Goal: Use online tool/utility: Utilize a website feature to perform a specific function

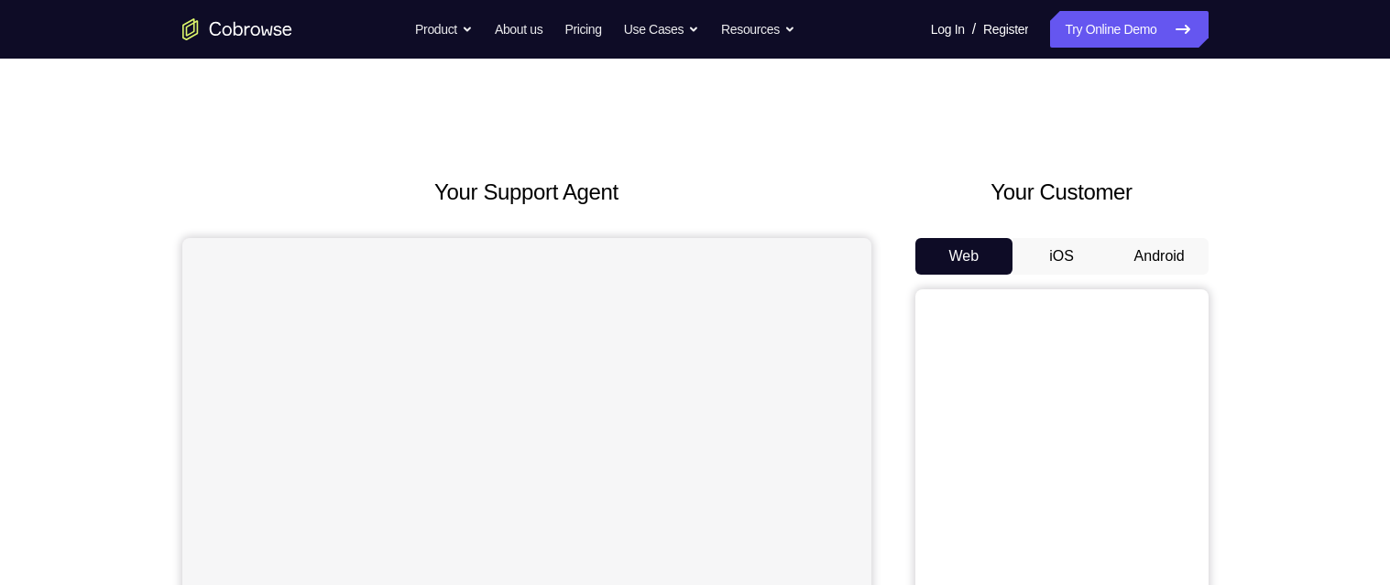
click at [1152, 238] on button "Android" at bounding box center [1159, 256] width 98 height 37
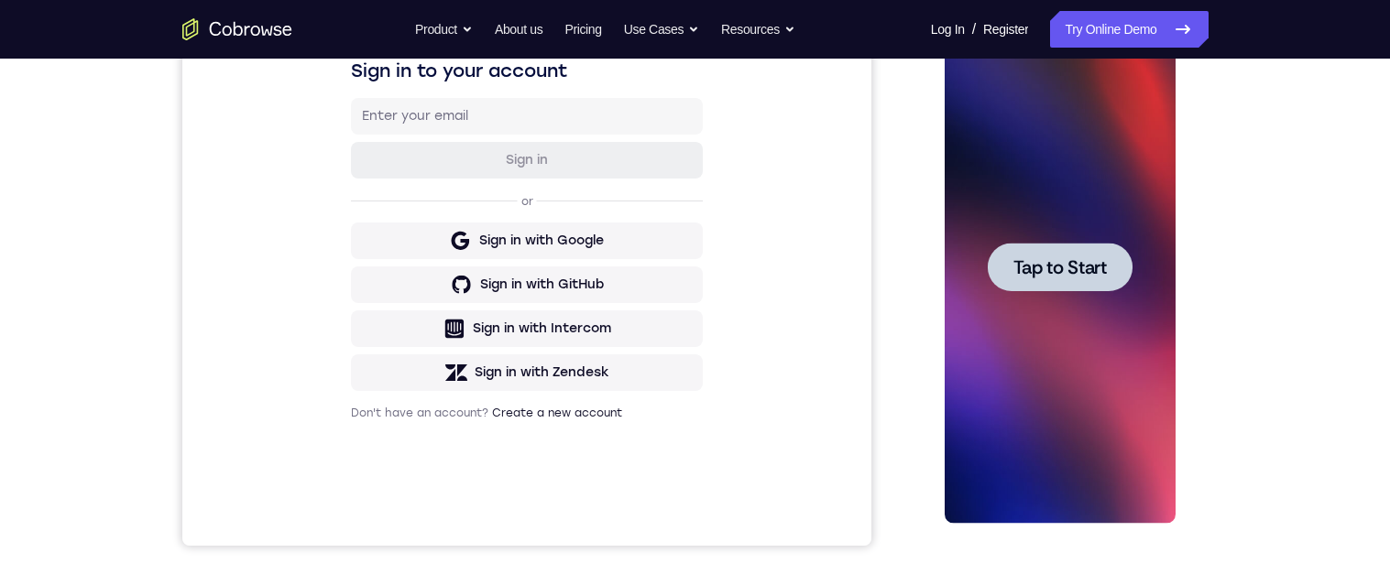
click at [1064, 268] on span "Tap to Start" at bounding box center [1059, 267] width 93 height 18
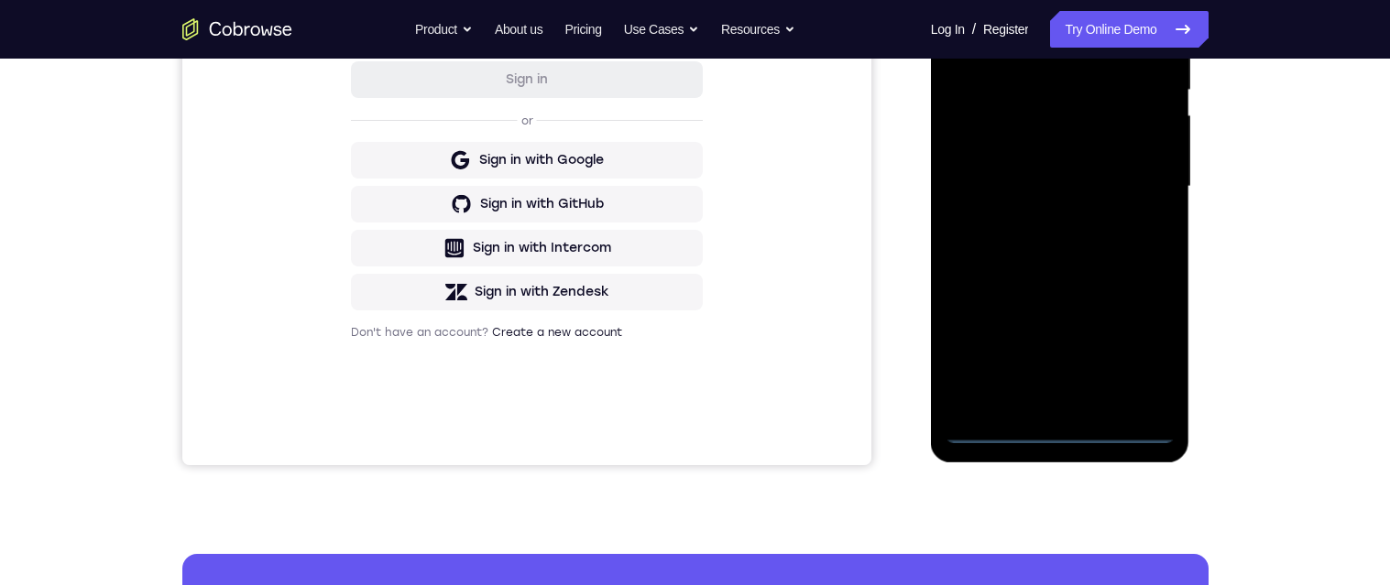
scroll to position [399, 0]
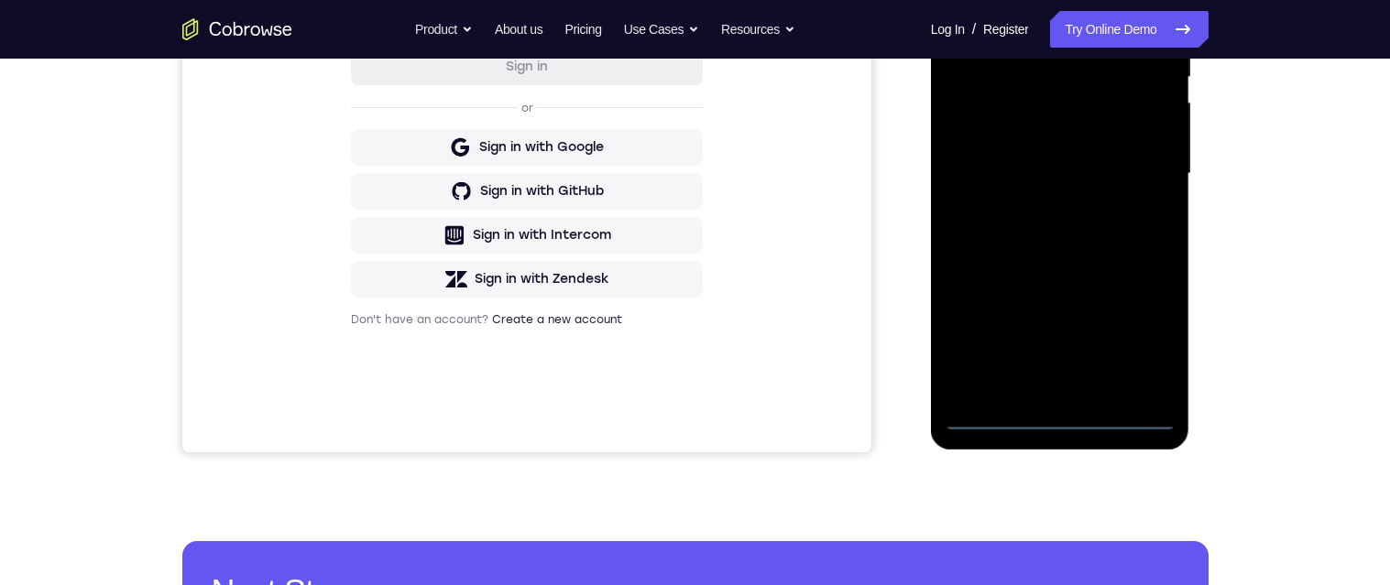
click at [1059, 408] on div at bounding box center [1060, 174] width 231 height 513
click at [1061, 421] on div at bounding box center [1060, 174] width 231 height 513
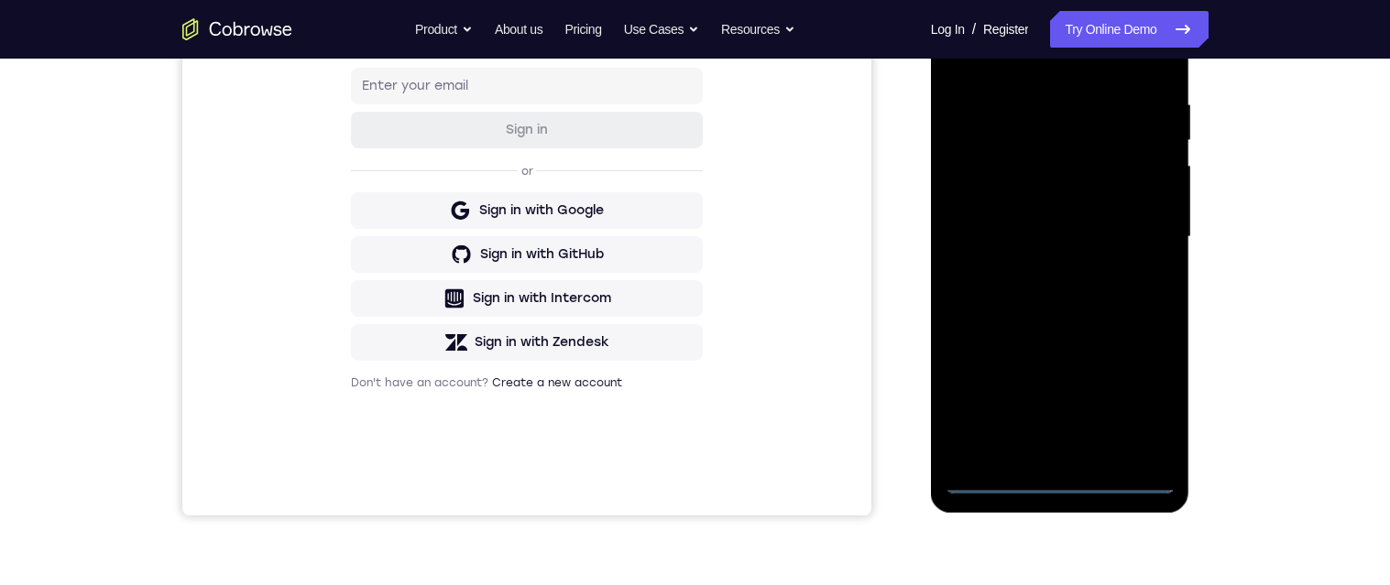
scroll to position [390, 0]
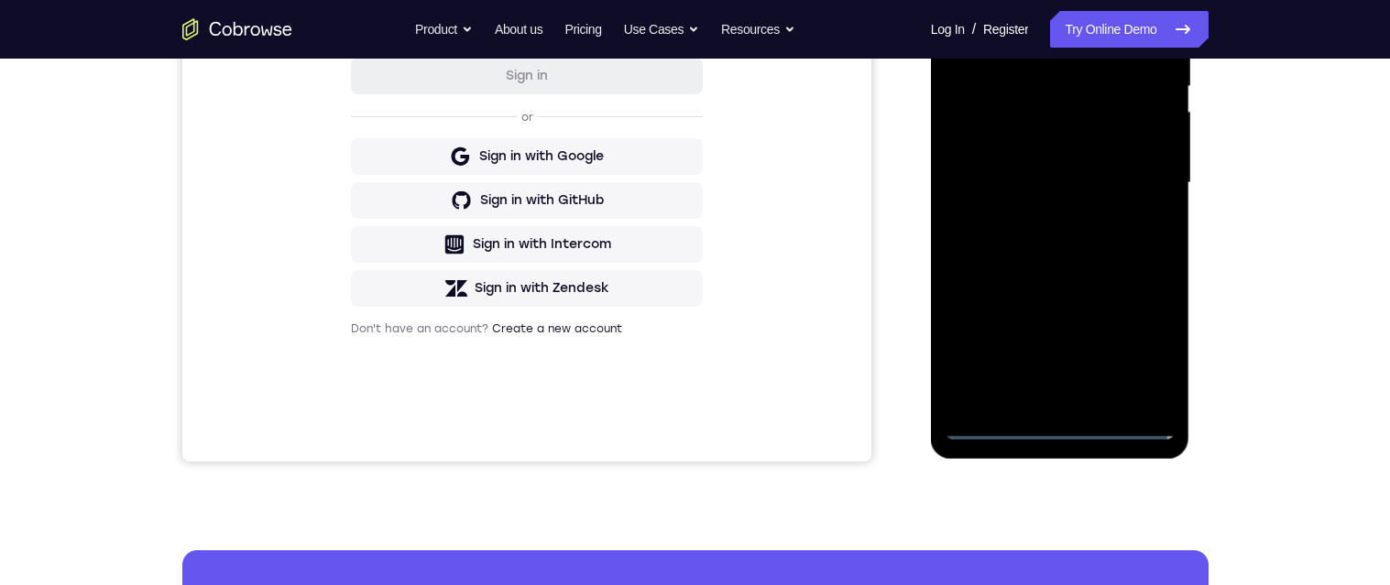
click at [977, 171] on div at bounding box center [1060, 183] width 231 height 513
click at [1088, 200] on div at bounding box center [1060, 183] width 231 height 513
click at [1054, 397] on div at bounding box center [1060, 183] width 231 height 513
click at [1046, 121] on div at bounding box center [1060, 183] width 231 height 513
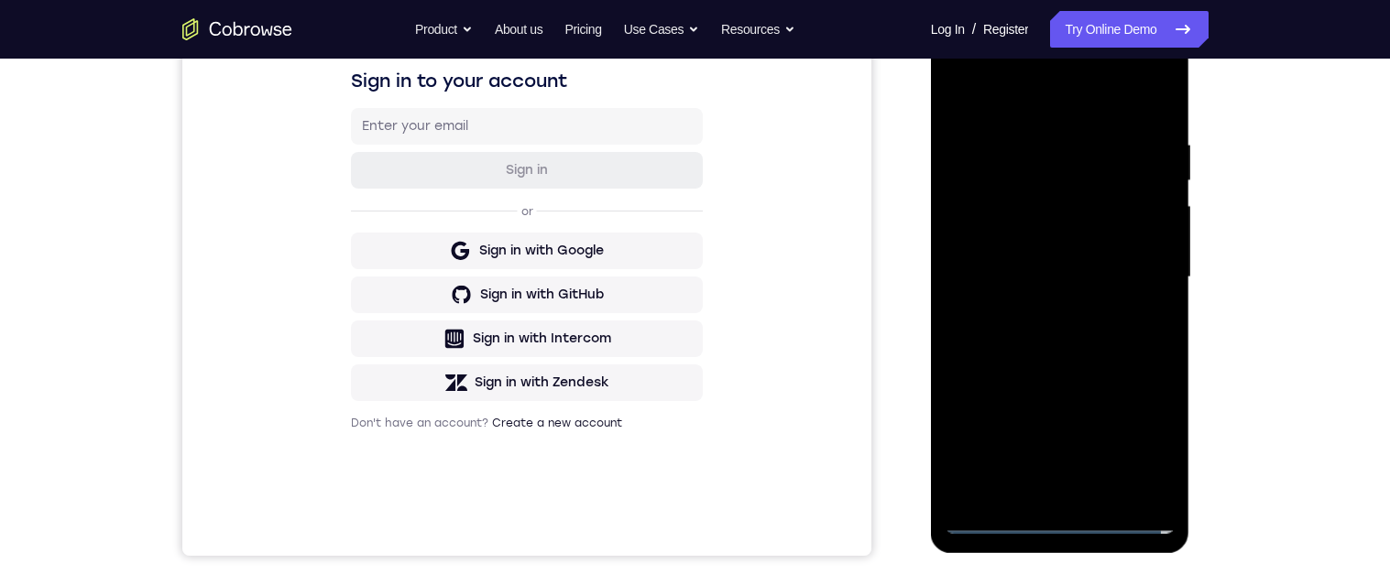
click at [1100, 161] on div at bounding box center [1060, 277] width 231 height 513
click at [1088, 212] on div at bounding box center [1060, 277] width 231 height 513
click at [1147, 305] on div at bounding box center [1060, 277] width 231 height 513
click at [1133, 483] on div at bounding box center [1060, 277] width 231 height 513
click at [1132, 488] on div at bounding box center [1060, 277] width 231 height 513
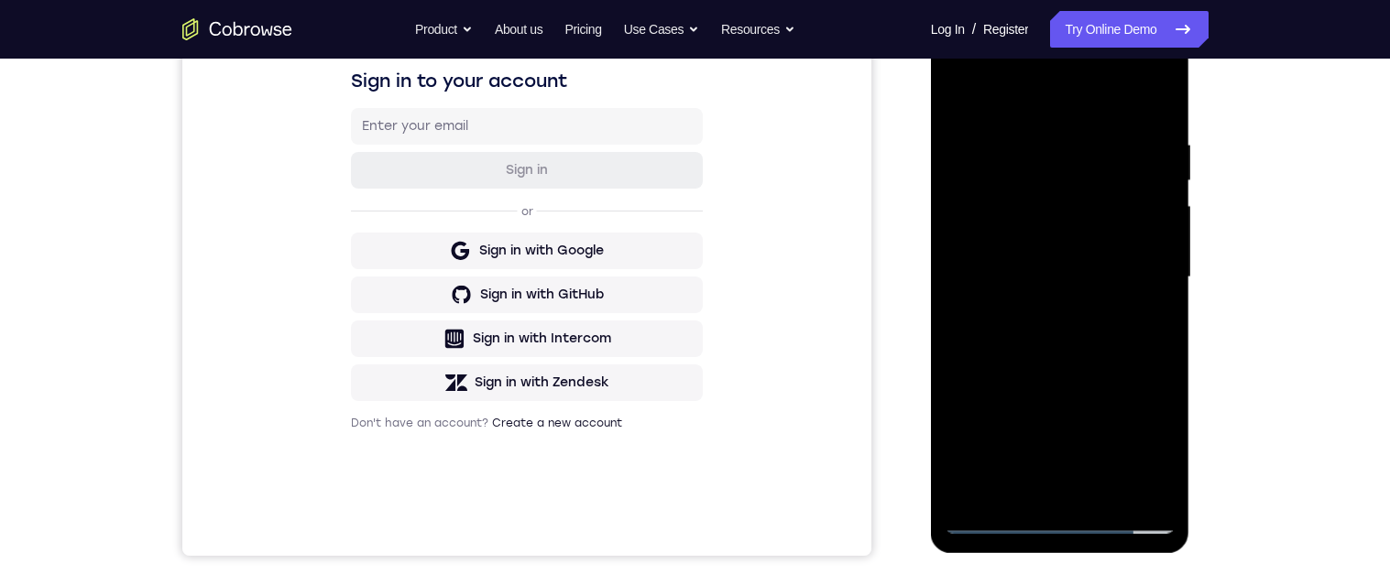
click at [1140, 478] on div at bounding box center [1060, 277] width 231 height 513
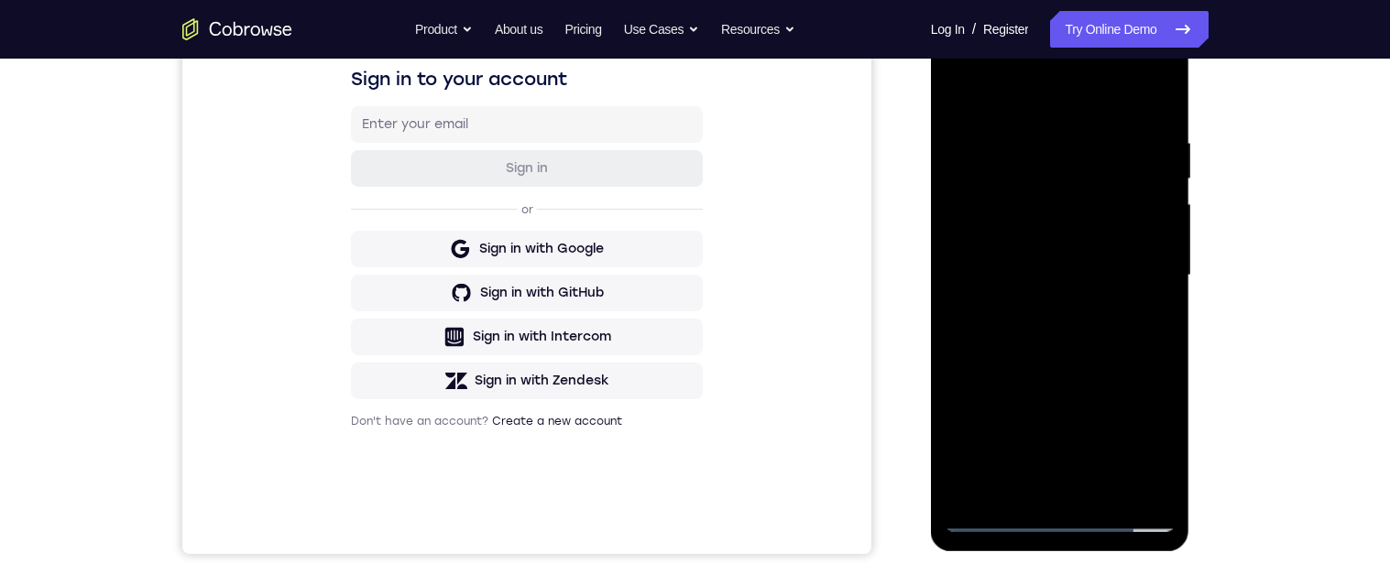
scroll to position [326, 0]
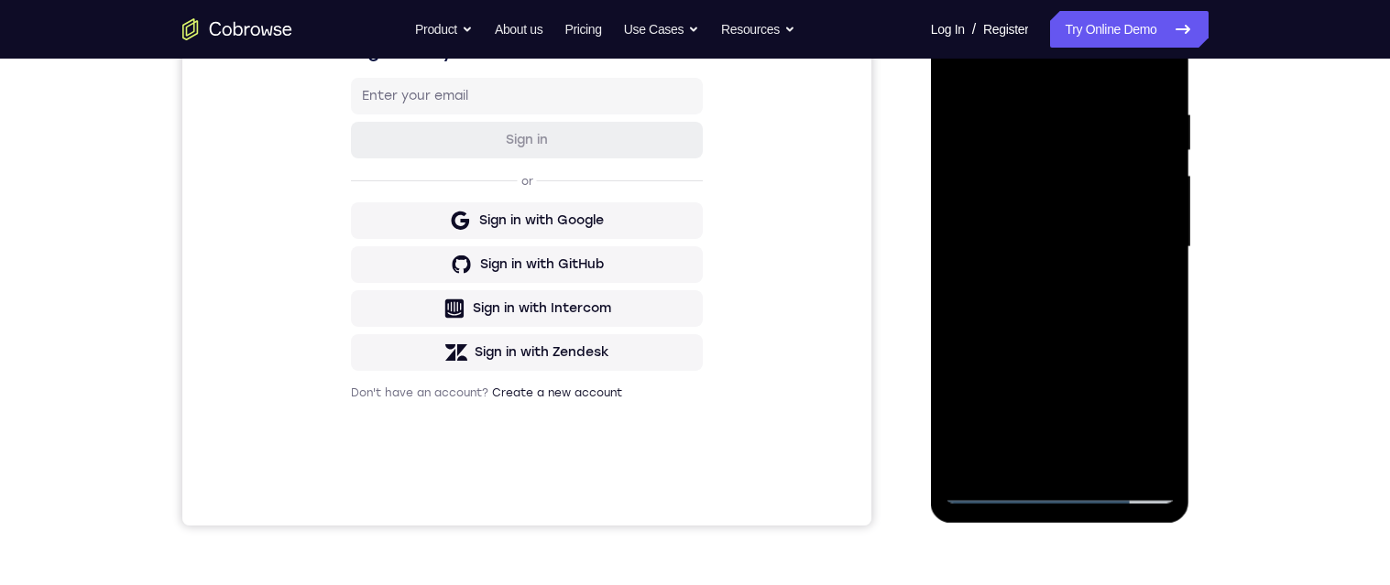
click at [1135, 457] on div at bounding box center [1060, 247] width 231 height 513
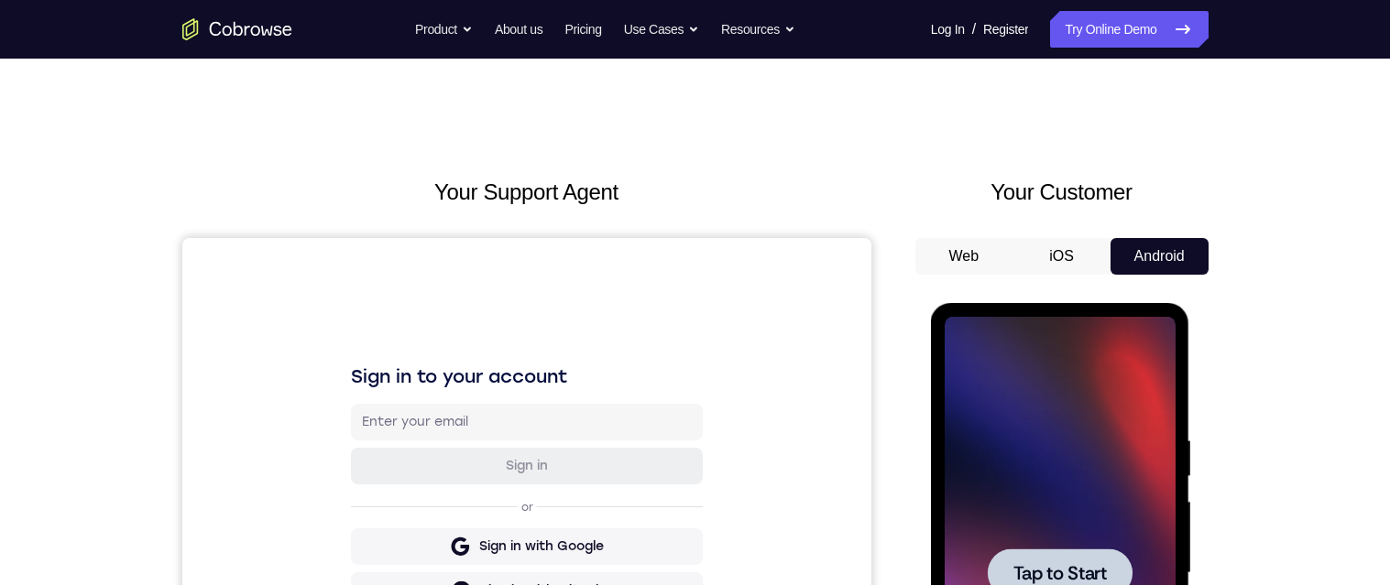
scroll to position [197, 0]
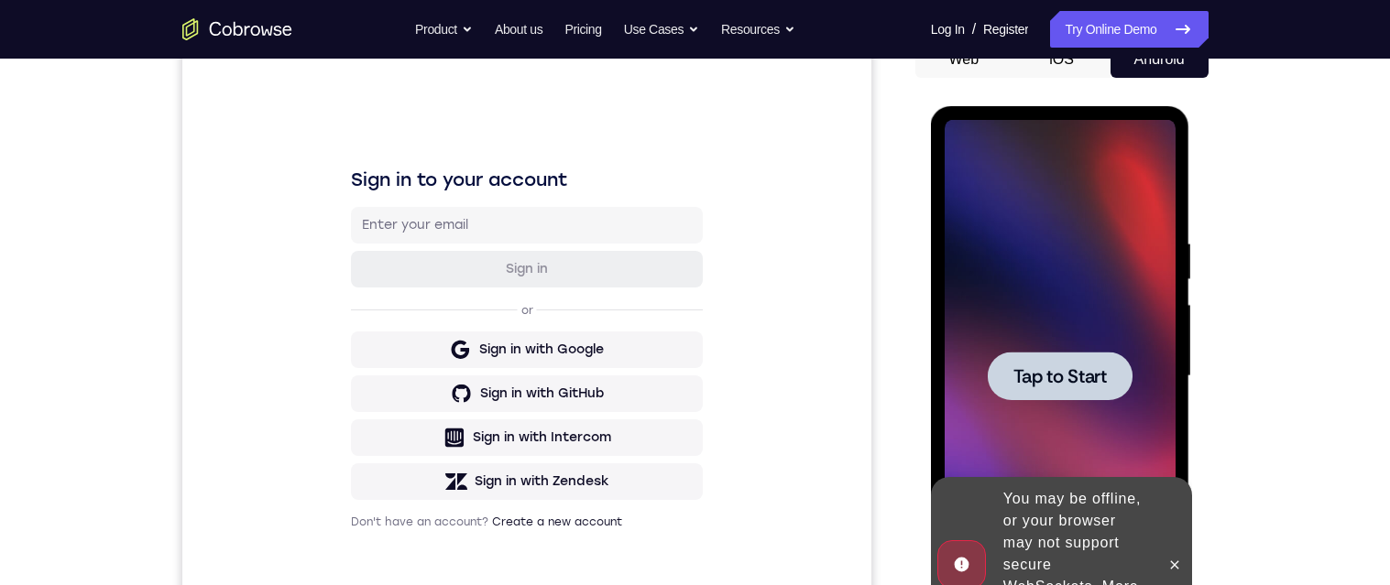
click at [1071, 378] on span "Tap to Start" at bounding box center [1059, 376] width 93 height 18
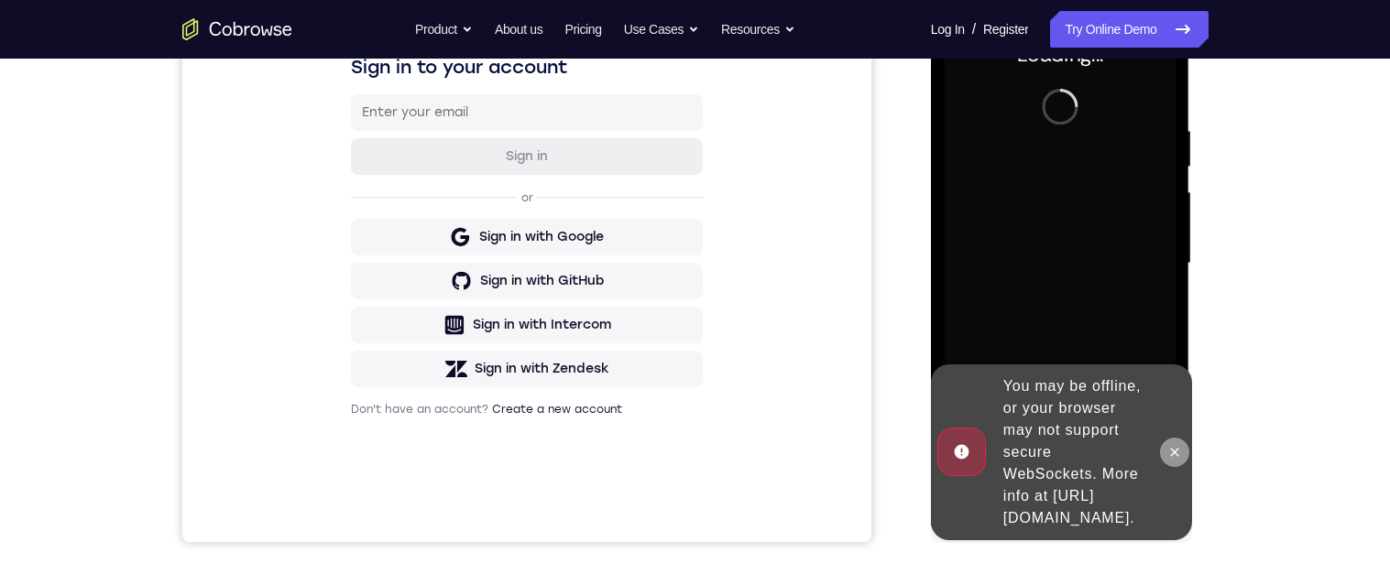
click at [1178, 445] on icon at bounding box center [1174, 452] width 15 height 15
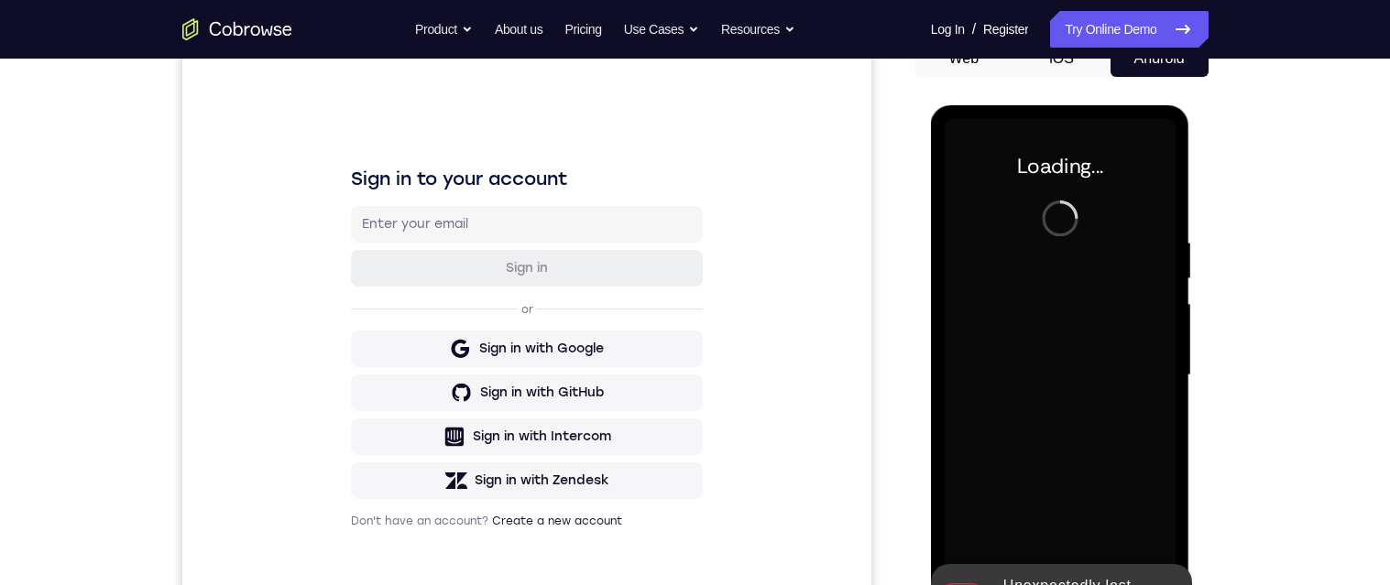
scroll to position [318, 0]
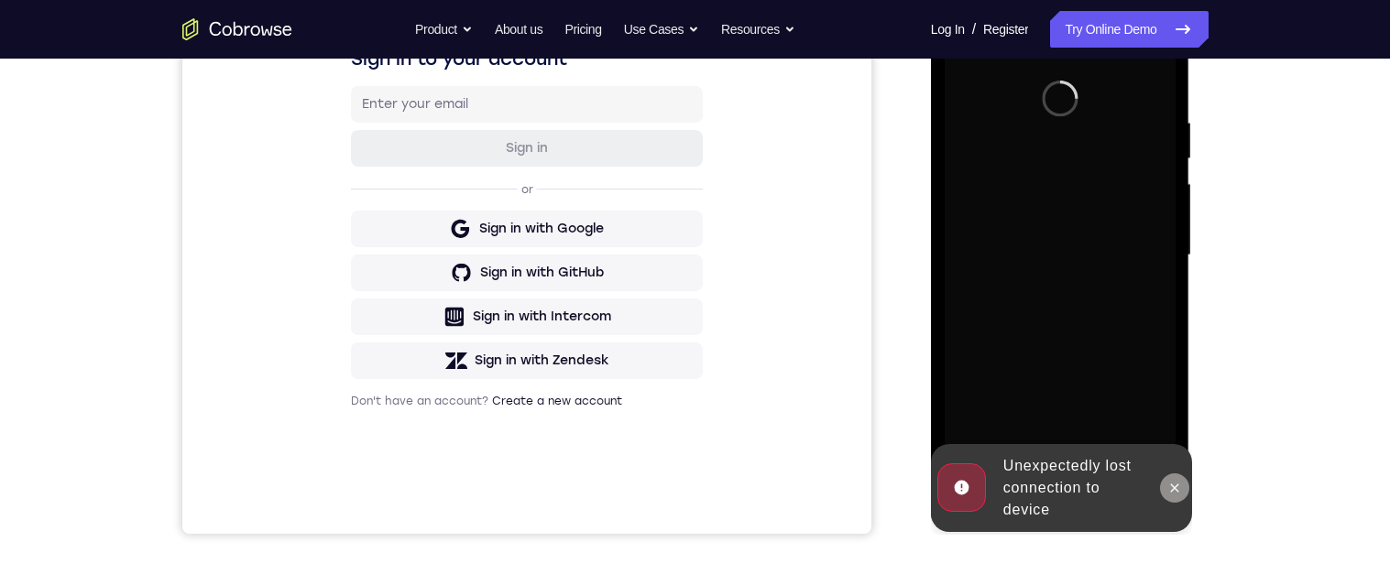
click at [1178, 492] on icon at bounding box center [1174, 488] width 15 height 15
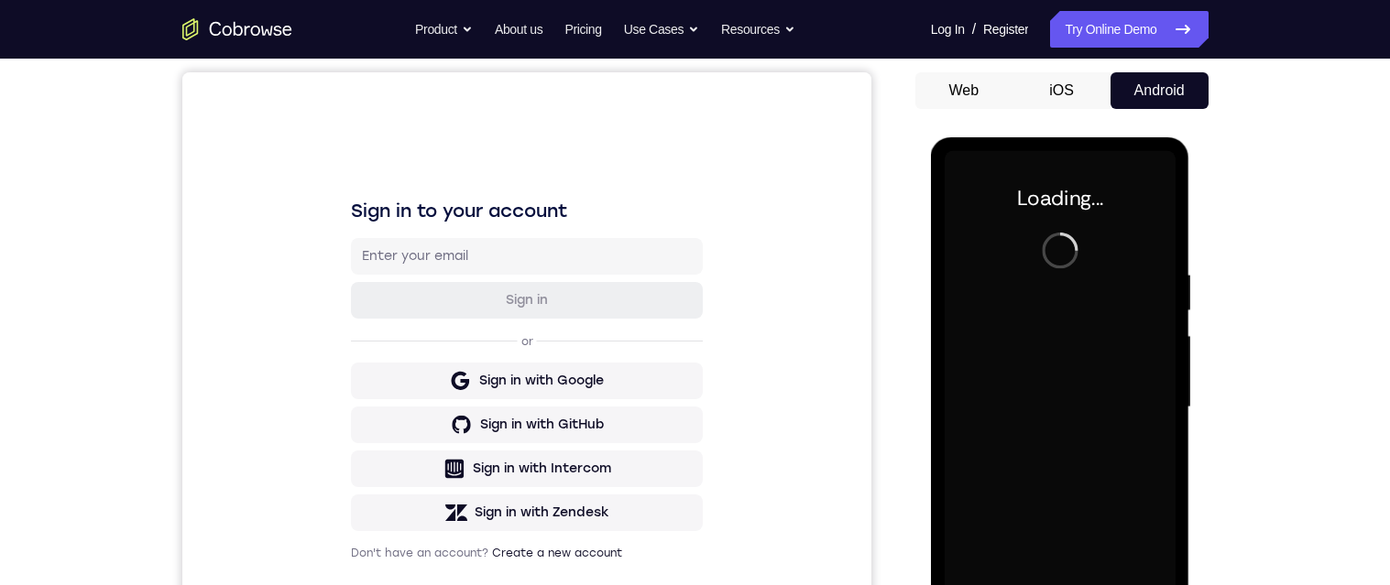
scroll to position [454, 0]
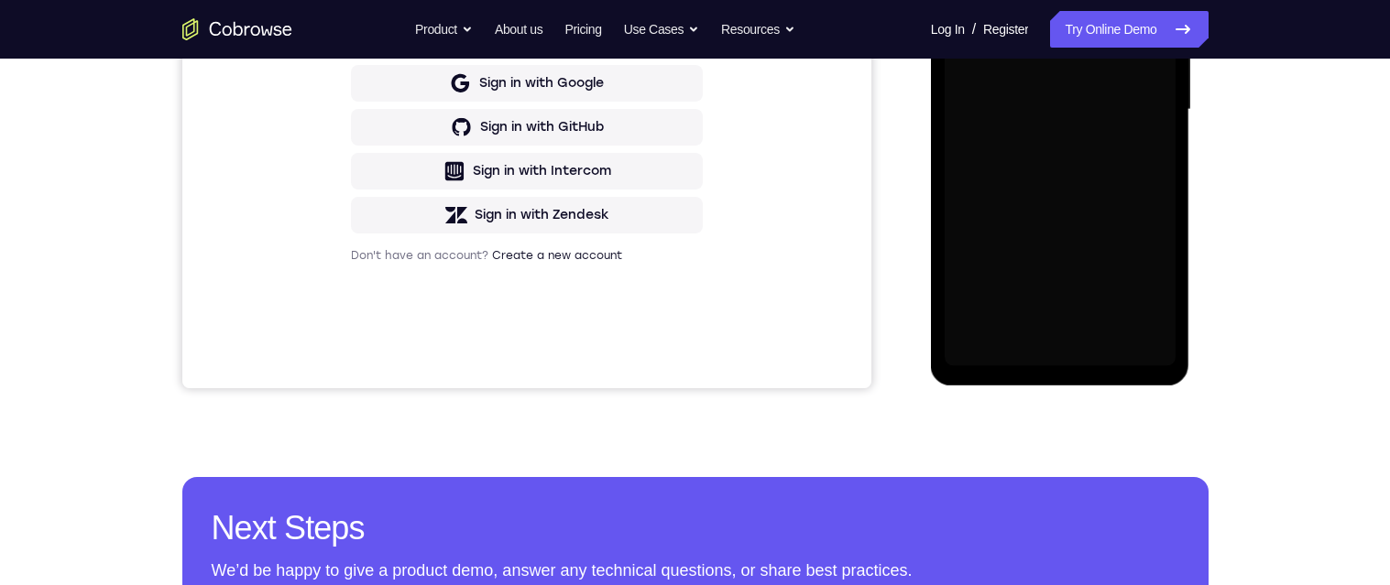
click at [946, 417] on div "Your Support Agent Your Customer Web iOS Android Next Steps We’d be happy to gi…" at bounding box center [695, 199] width 1173 height 1209
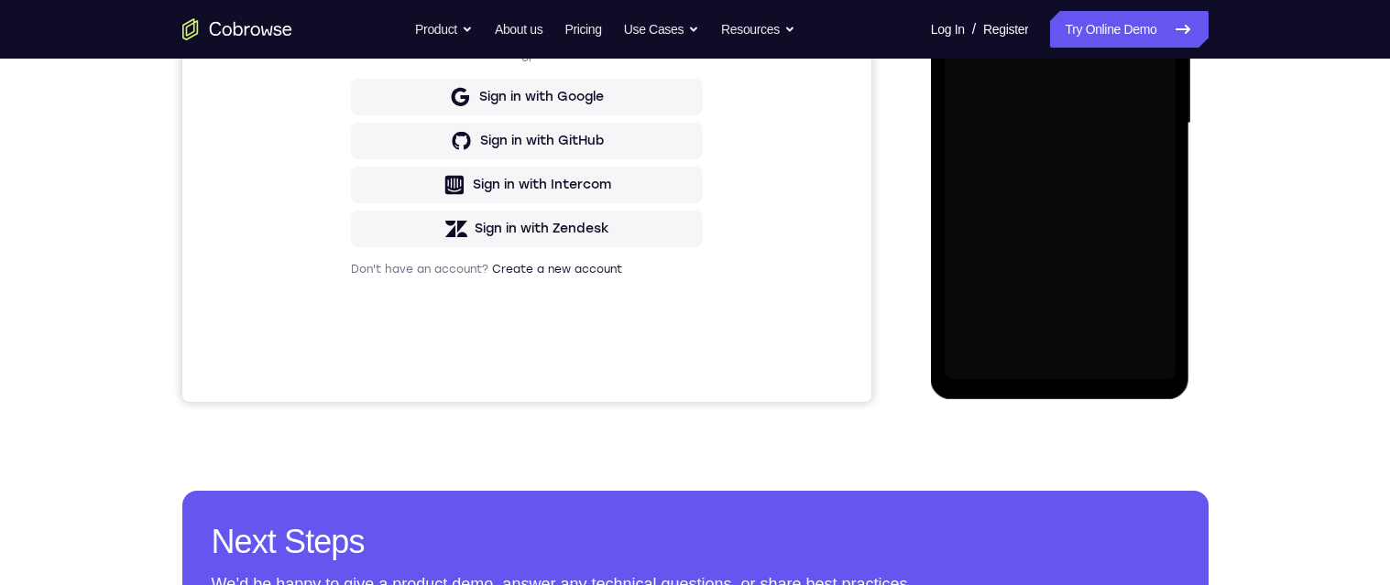
scroll to position [265, 0]
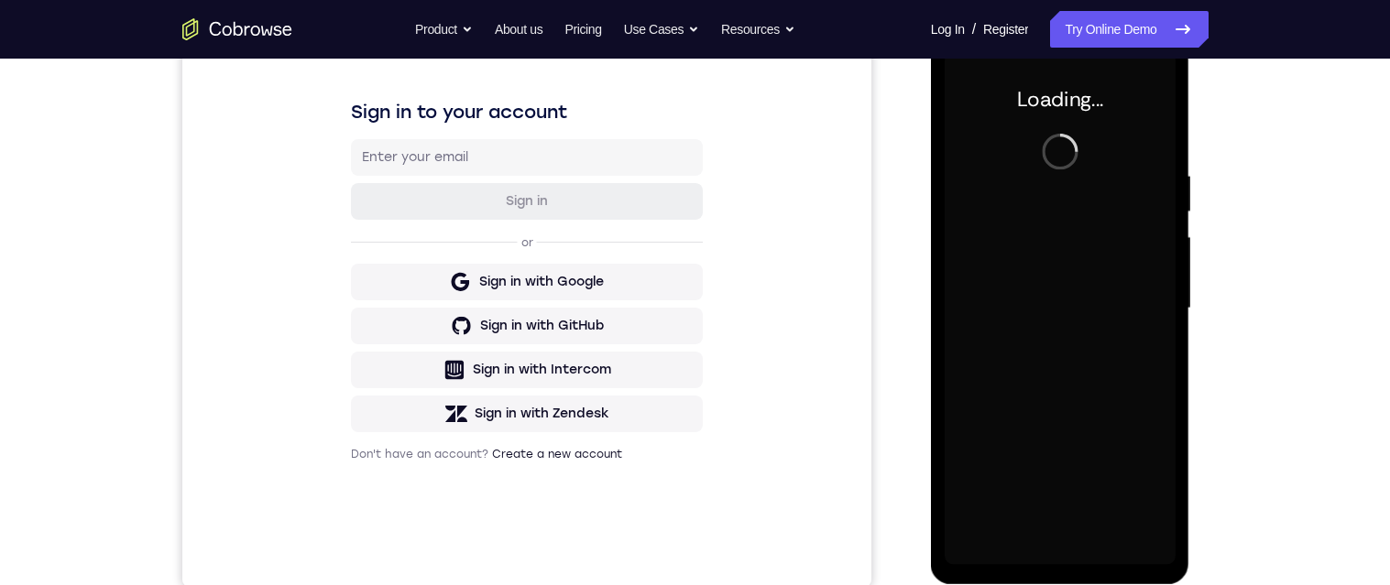
click at [1294, 294] on div "Your Support Agent Your Customer Web iOS Android Next Steps We’d be happy to gi…" at bounding box center [695, 398] width 1390 height 1209
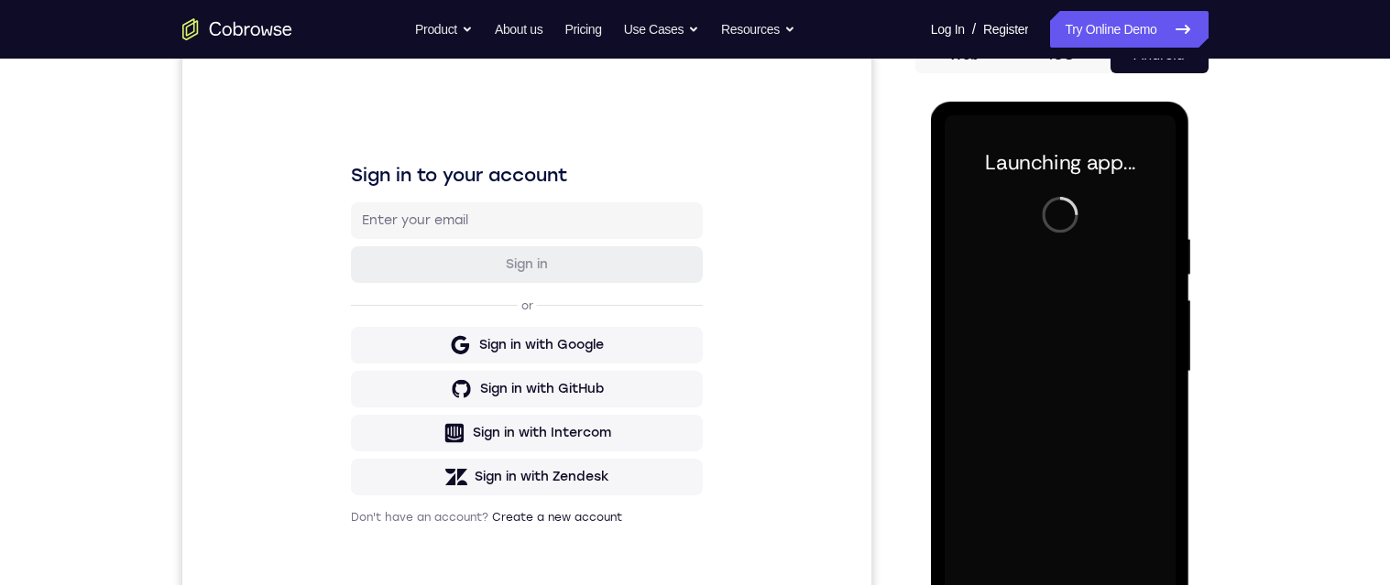
scroll to position [207, 0]
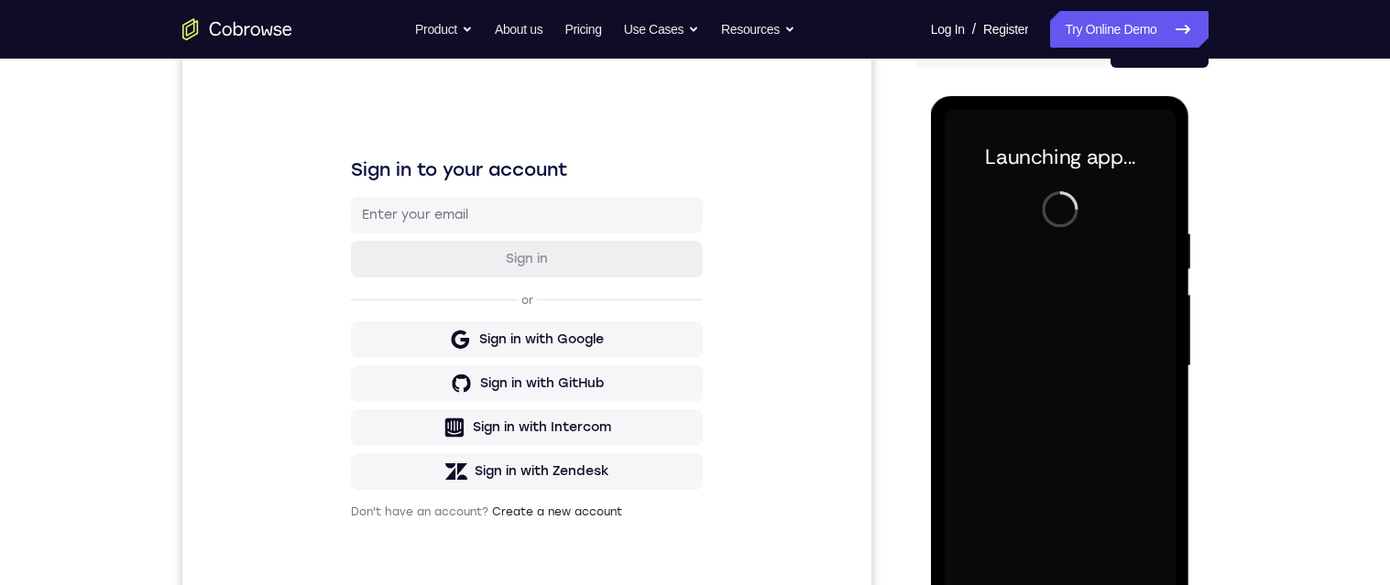
click at [1309, 311] on div "Your Support Agent Your Customer Web iOS Android Next Steps We’d be happy to gi…" at bounding box center [695, 456] width 1390 height 1209
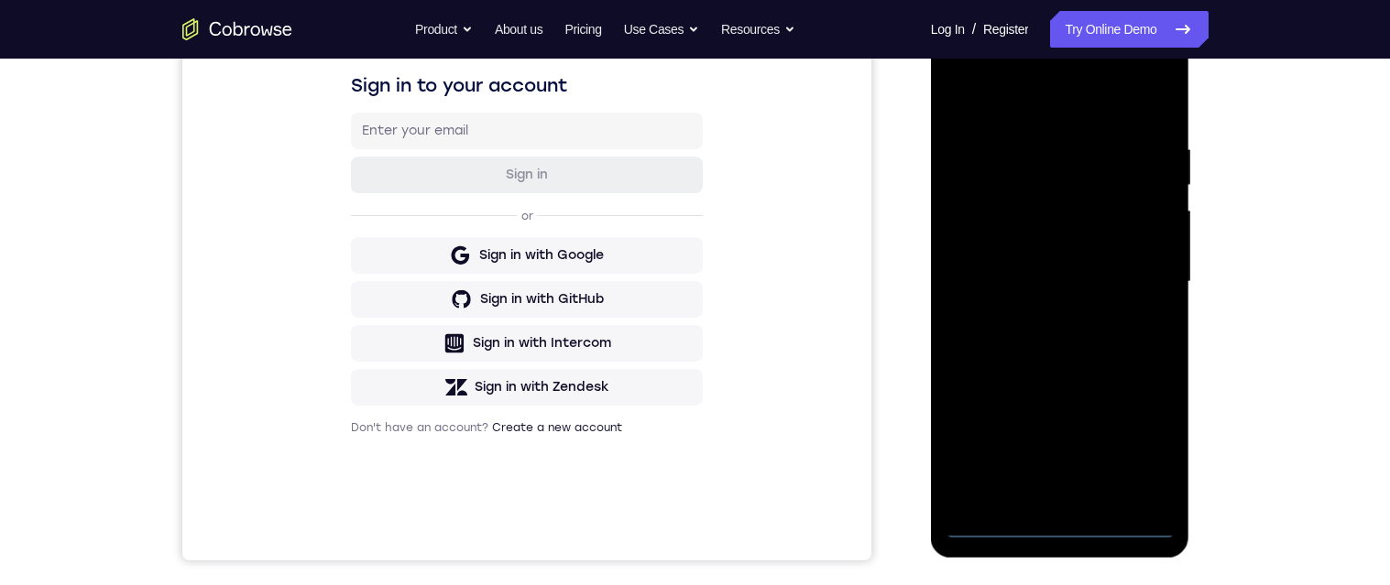
scroll to position [295, 0]
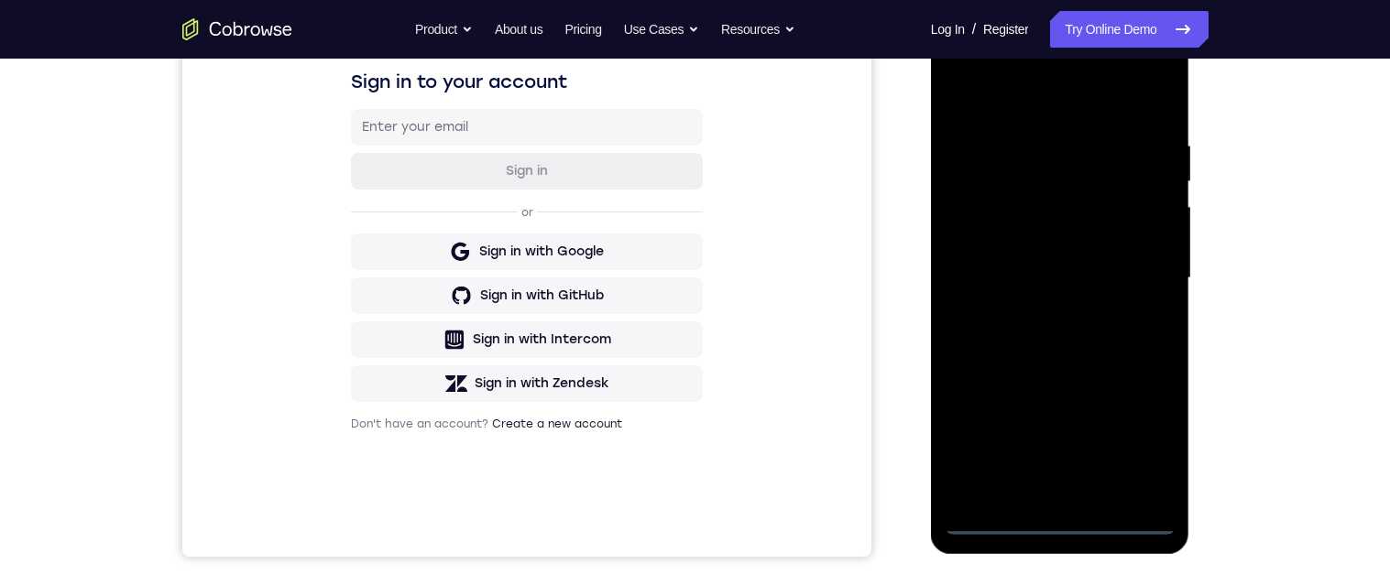
click at [1063, 519] on div at bounding box center [1060, 278] width 231 height 513
click at [1145, 444] on div at bounding box center [1060, 278] width 231 height 513
click at [1090, 104] on div at bounding box center [1060, 278] width 231 height 513
click at [1129, 286] on div at bounding box center [1060, 278] width 231 height 513
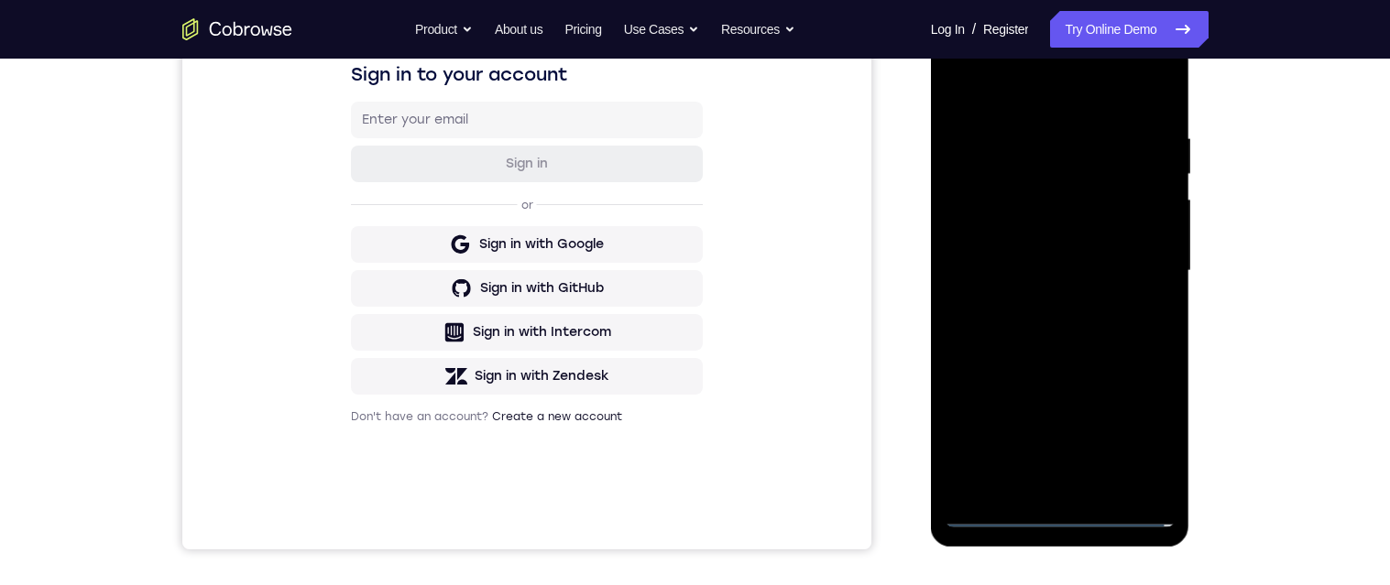
click at [1044, 455] on div at bounding box center [1060, 271] width 231 height 513
click at [1041, 485] on div at bounding box center [1060, 271] width 231 height 513
click at [1106, 255] on div at bounding box center [1060, 271] width 231 height 513
click at [1090, 235] on div at bounding box center [1060, 271] width 231 height 513
click at [1117, 274] on div at bounding box center [1060, 271] width 231 height 513
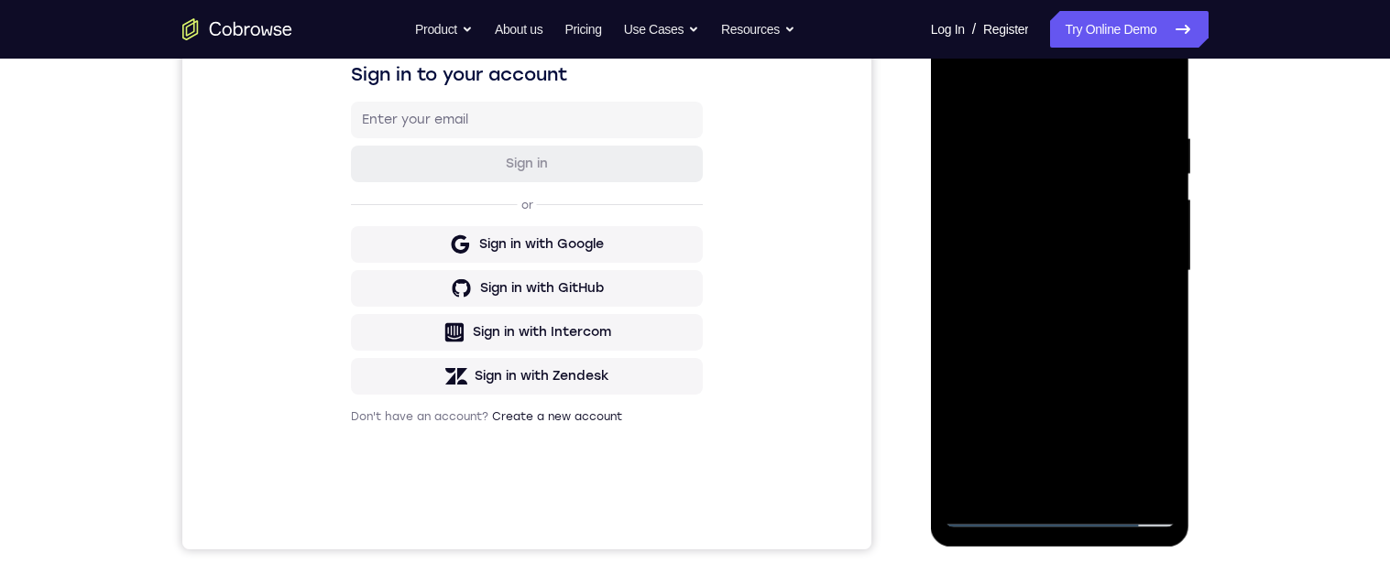
click at [1068, 355] on div at bounding box center [1060, 271] width 231 height 513
click at [1097, 259] on div at bounding box center [1060, 271] width 231 height 513
click at [1089, 271] on div at bounding box center [1060, 271] width 231 height 513
click at [1061, 330] on div at bounding box center [1060, 271] width 231 height 513
click at [1075, 333] on div at bounding box center [1060, 271] width 231 height 513
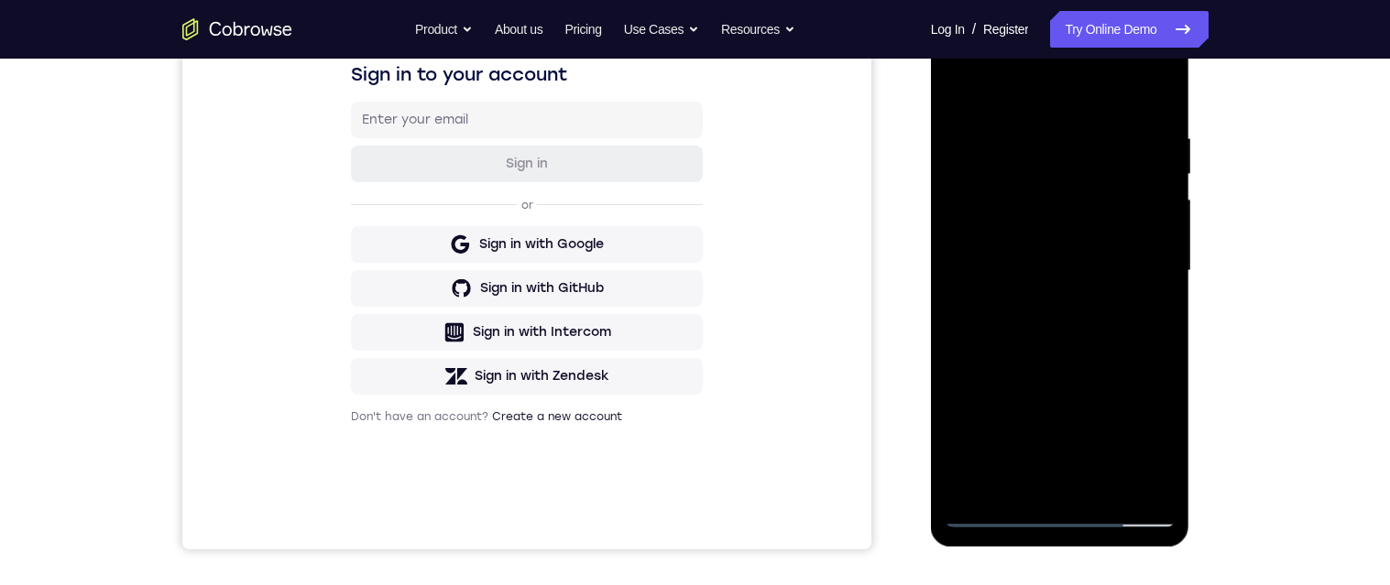
click at [1063, 323] on div at bounding box center [1060, 271] width 231 height 513
click at [1081, 297] on div at bounding box center [1060, 271] width 231 height 513
click at [1156, 237] on div at bounding box center [1060, 271] width 231 height 513
click at [1090, 278] on div at bounding box center [1060, 271] width 231 height 513
click at [1154, 298] on div at bounding box center [1060, 271] width 231 height 513
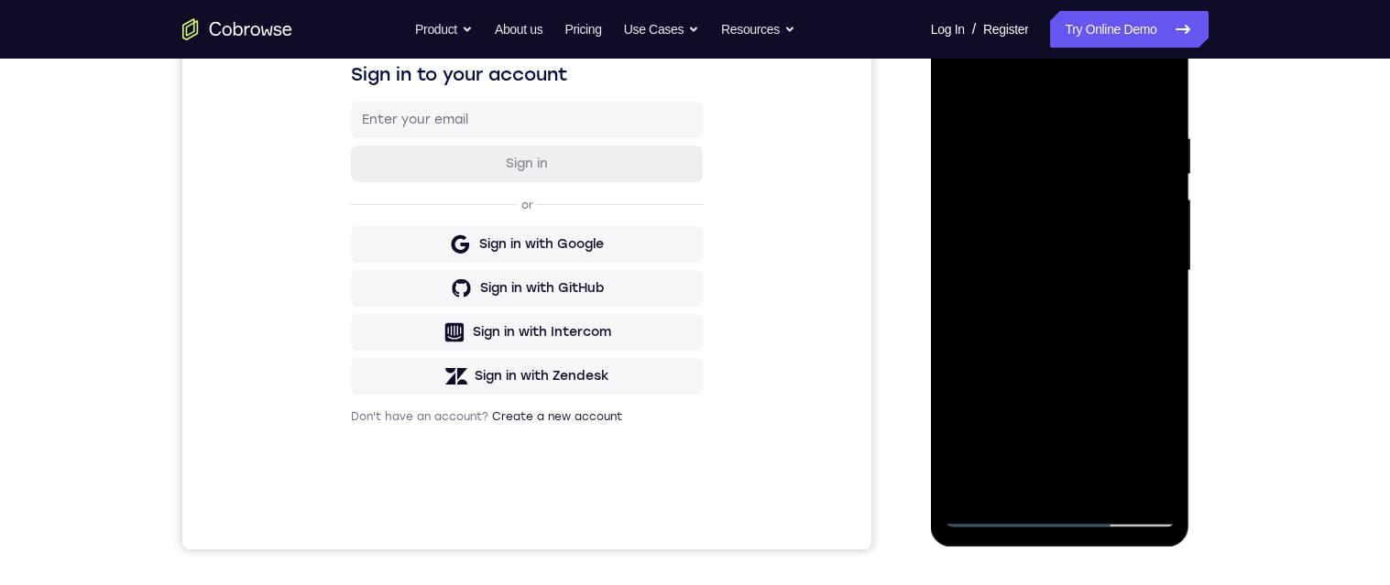
click at [1048, 268] on div at bounding box center [1060, 271] width 231 height 513
click at [1088, 323] on div at bounding box center [1060, 271] width 231 height 513
click at [1053, 299] on div at bounding box center [1060, 271] width 231 height 513
click at [1070, 323] on div at bounding box center [1060, 271] width 231 height 513
click at [1056, 304] on div at bounding box center [1060, 271] width 231 height 513
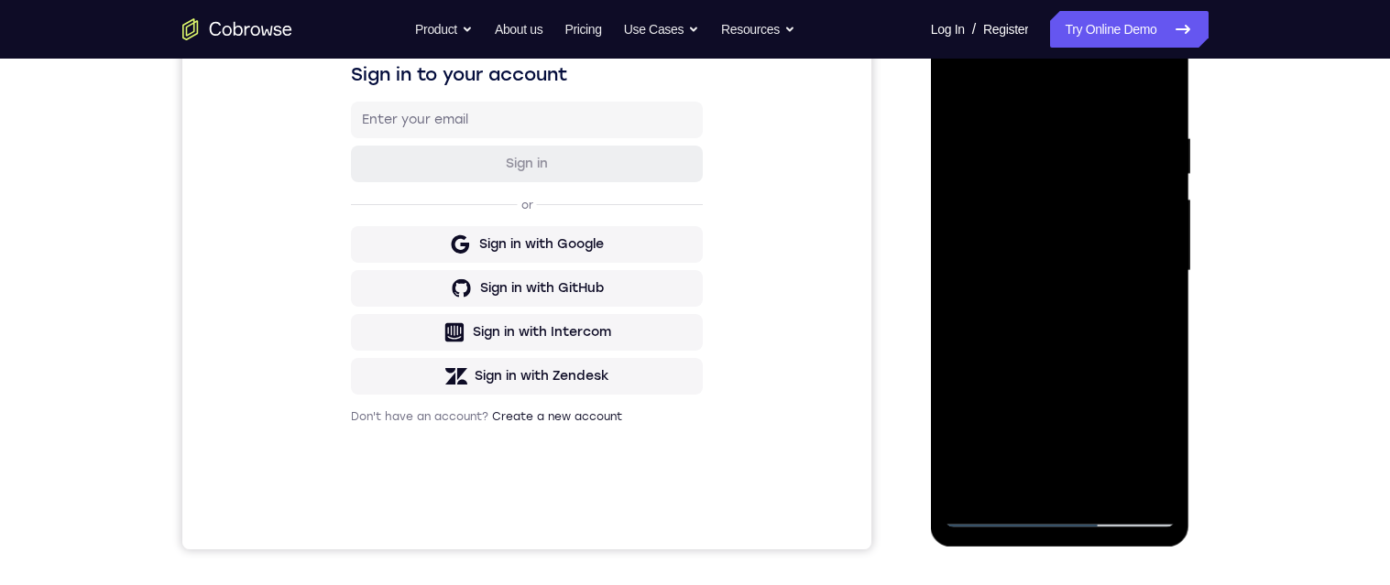
click at [1089, 272] on div at bounding box center [1060, 271] width 231 height 513
click at [1090, 331] on div at bounding box center [1060, 271] width 231 height 513
click at [1093, 382] on div at bounding box center [1060, 271] width 231 height 513
click at [1073, 227] on div at bounding box center [1060, 271] width 231 height 513
click at [969, 86] on div at bounding box center [1060, 271] width 231 height 513
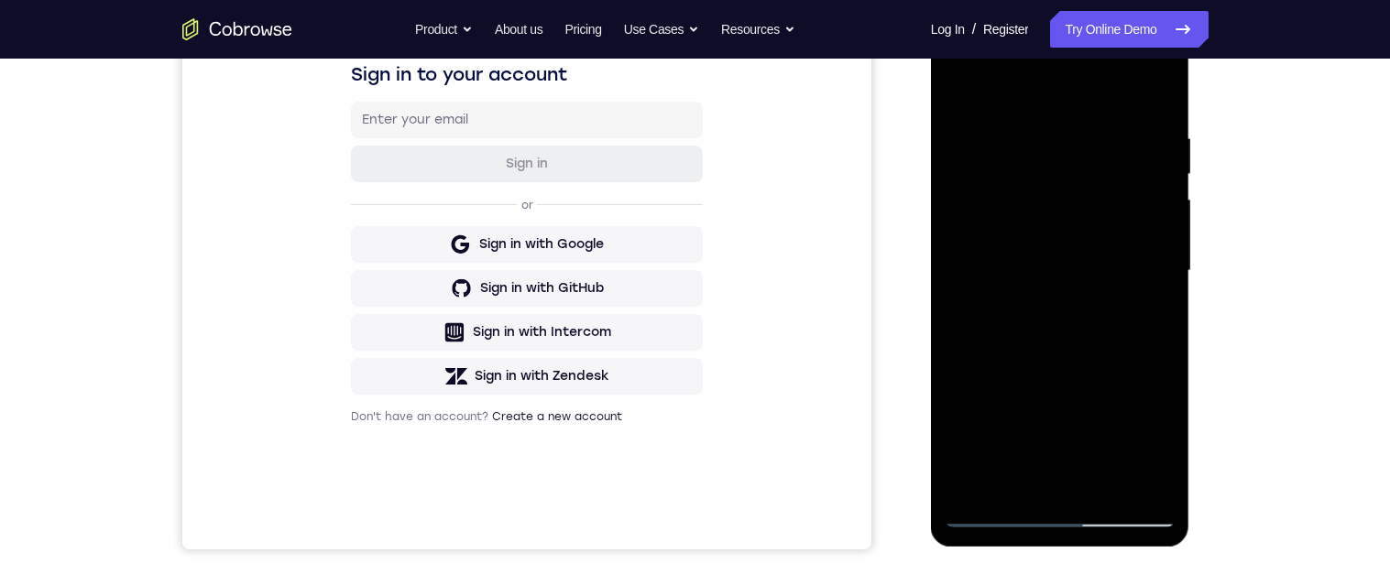
click at [1024, 266] on div at bounding box center [1060, 271] width 231 height 513
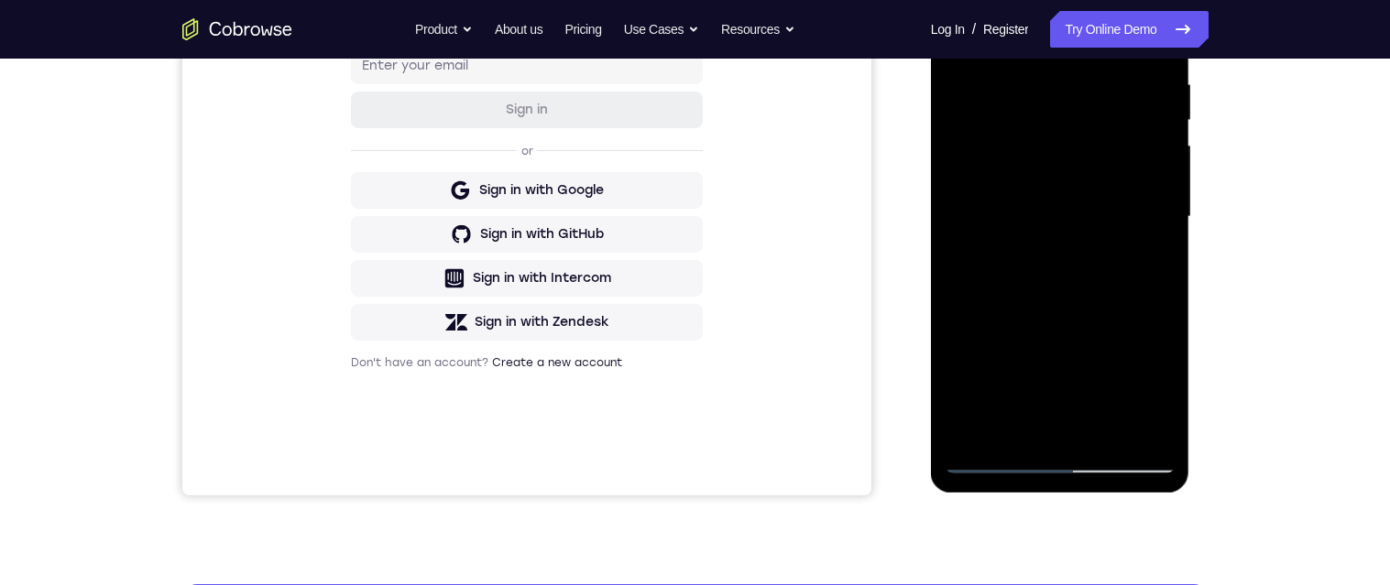
click at [1152, 422] on div at bounding box center [1060, 217] width 231 height 513
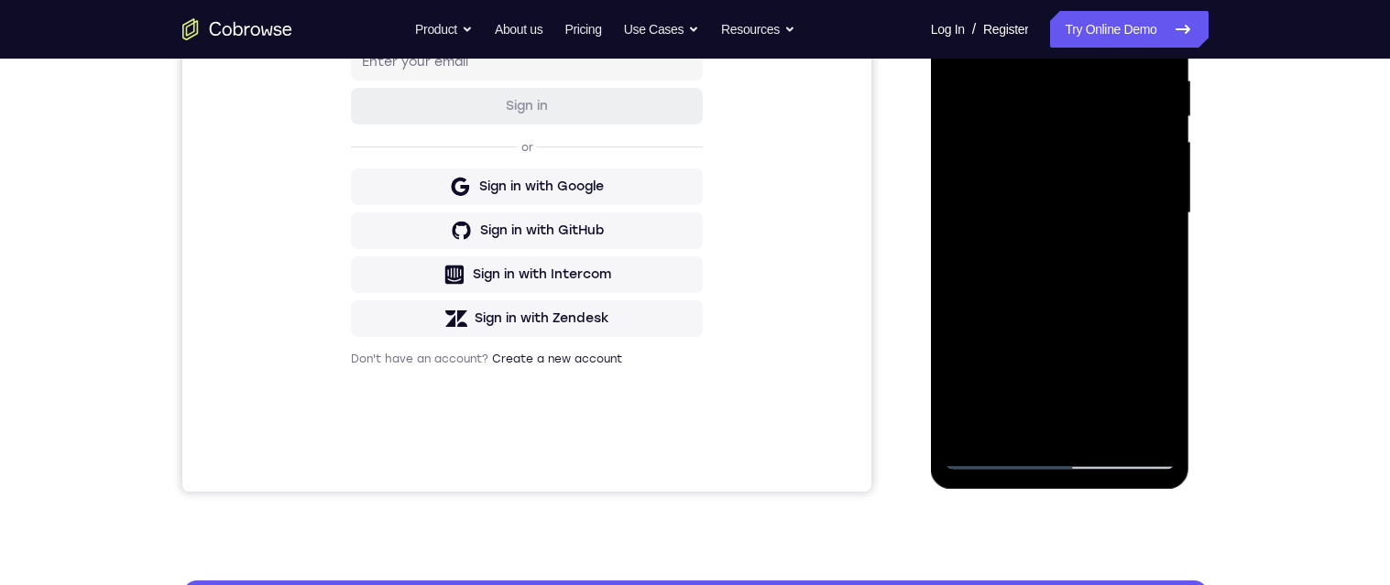
click at [1266, 312] on div "Your Support Agent Your Customer Web iOS Android Next Steps We’d be happy to gi…" at bounding box center [695, 303] width 1173 height 1209
click at [994, 454] on div at bounding box center [1060, 213] width 231 height 513
click at [1107, 289] on div at bounding box center [1060, 213] width 231 height 513
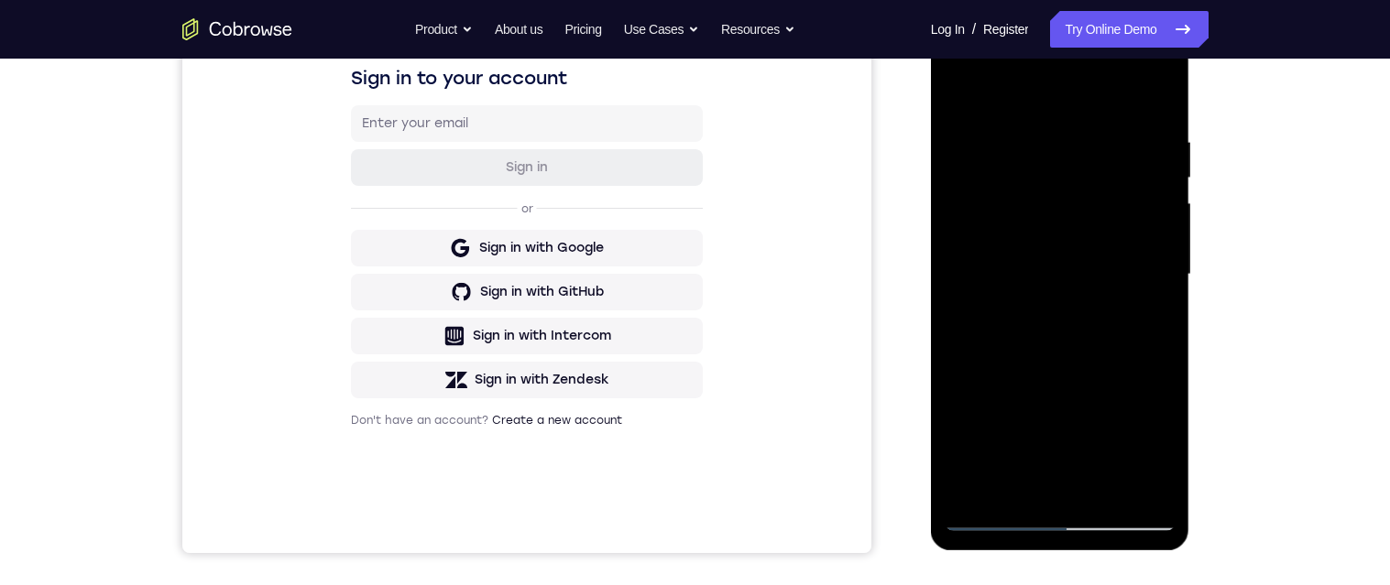
click at [1000, 512] on div at bounding box center [1060, 274] width 231 height 513
click at [992, 509] on div at bounding box center [1060, 275] width 231 height 513
click at [1006, 514] on div at bounding box center [1060, 275] width 231 height 513
click at [999, 520] on div at bounding box center [1060, 275] width 231 height 513
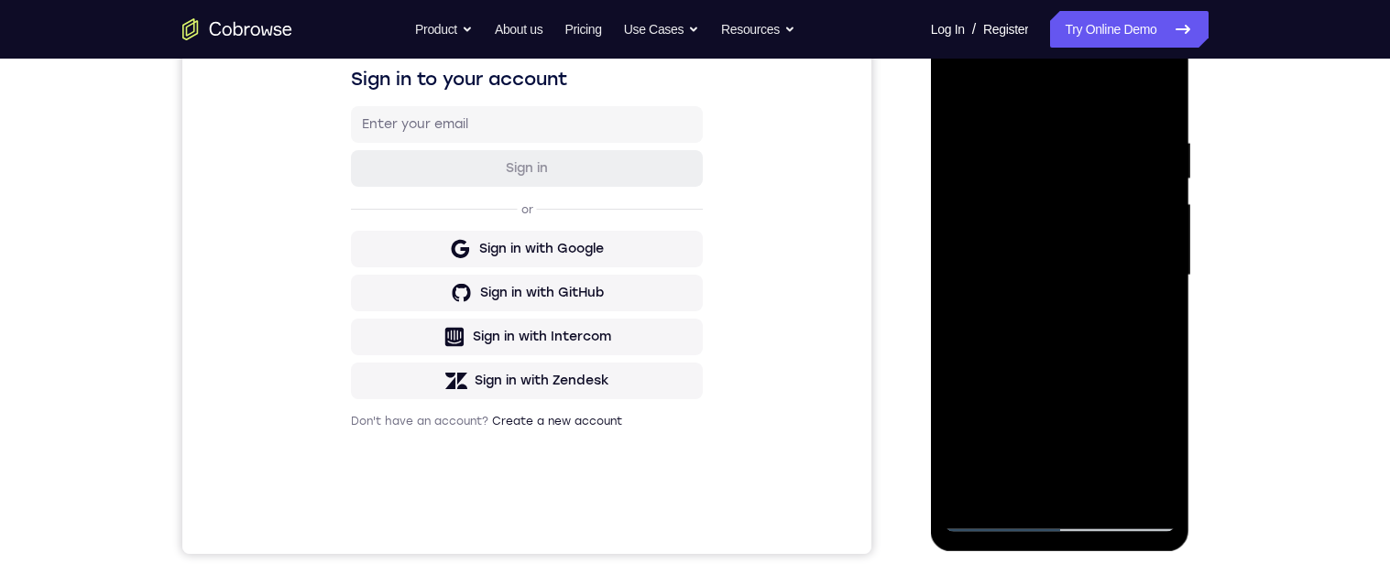
click at [1063, 524] on div at bounding box center [1060, 275] width 231 height 513
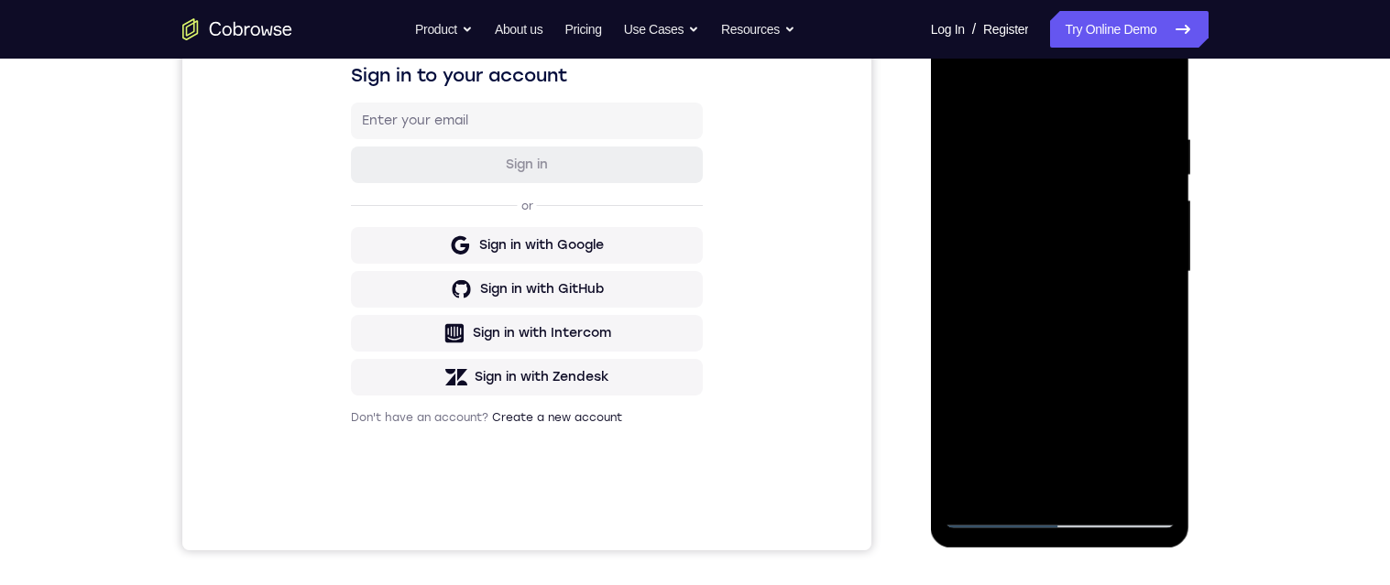
scroll to position [0, 0]
